Goal: Find contact information: Find contact information

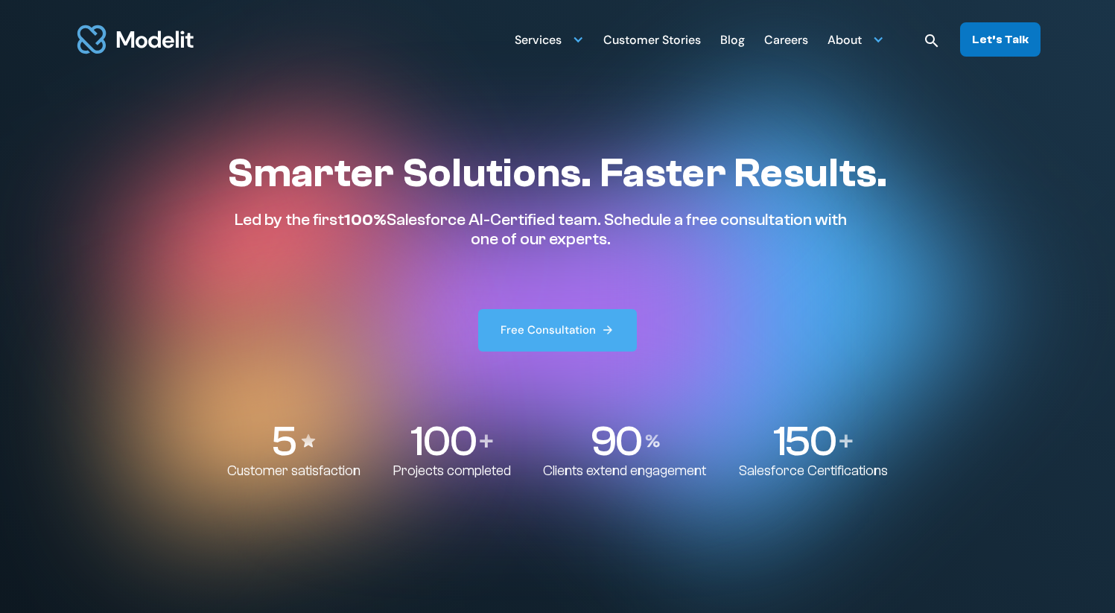
click at [1011, 43] on div "Let’s Talk" at bounding box center [1000, 39] width 57 height 16
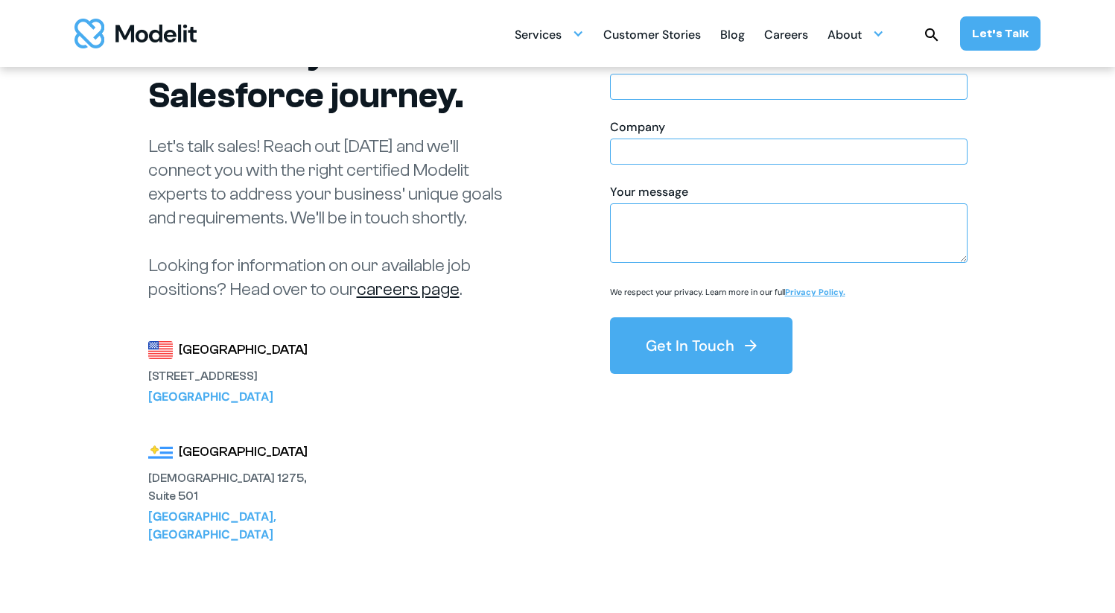
scroll to position [153, 0]
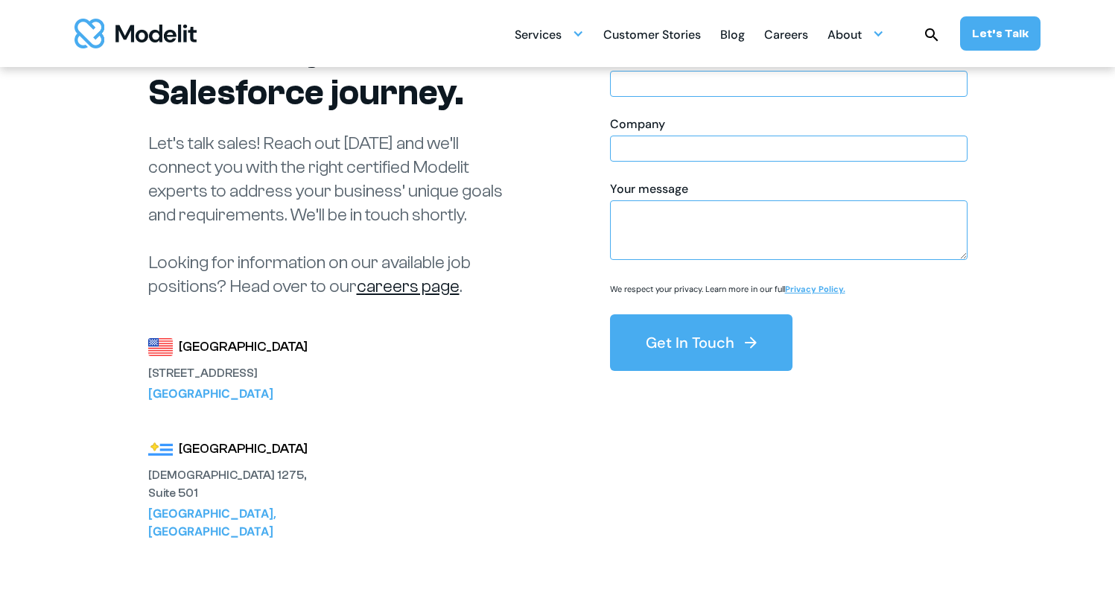
drag, startPoint x: 305, startPoint y: 391, endPoint x: 150, endPoint y: 378, distance: 155.5
click at [150, 378] on div "United States 3120 139th Ave SE Suite 500 Bellevue, WA 98005" at bounding box center [230, 370] width 164 height 66
copy div "3120 139th Ave SE Suite 500 Bellevue, WA 98005"
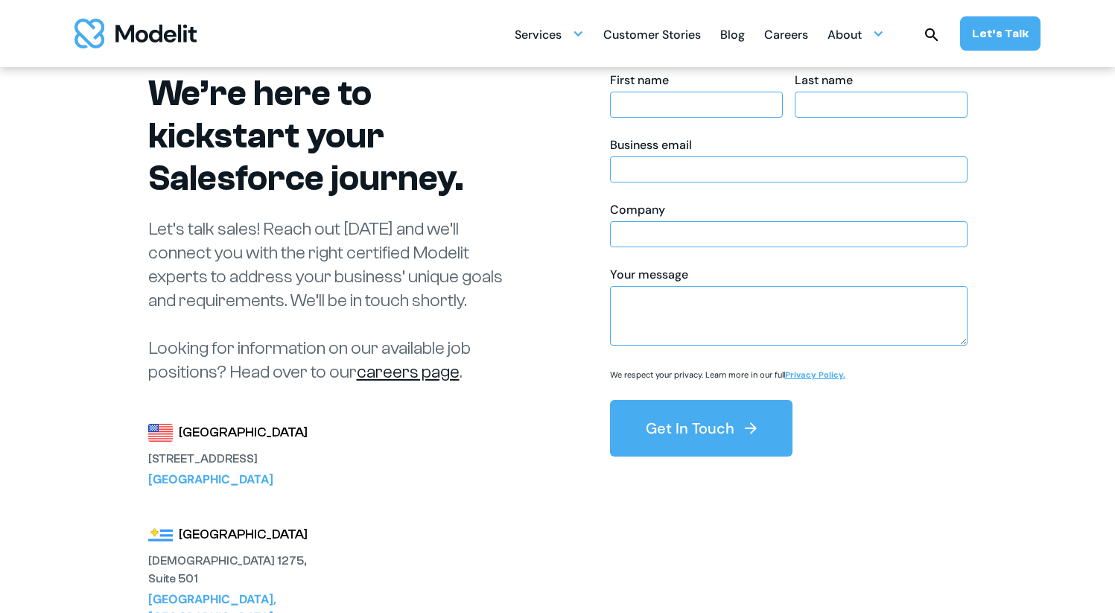
scroll to position [0, 0]
